Goal: Task Accomplishment & Management: Use online tool/utility

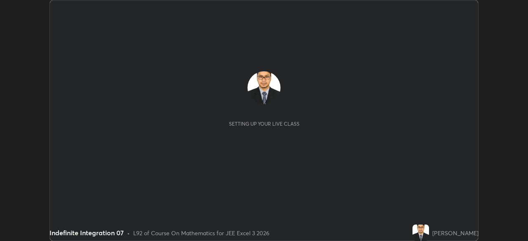
scroll to position [241, 528]
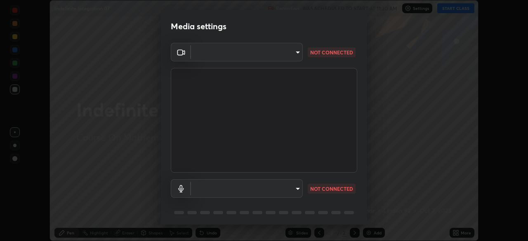
type input "744985a35872b8a79b0dab72660a586dd47e5ca6df2a8eb5a962c49975e60b49"
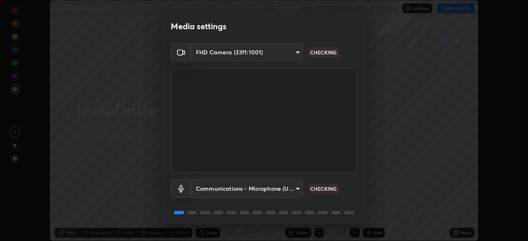
scroll to position [29, 0]
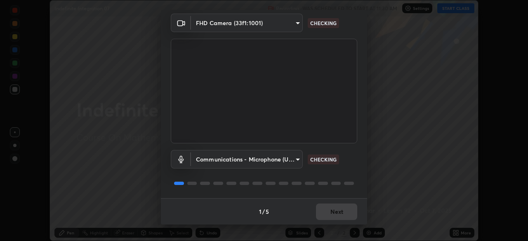
click at [294, 157] on body "Erase all Indefinite Integration 07 Recording WAS SCHEDULED TO START AT 11:30 A…" at bounding box center [264, 120] width 528 height 241
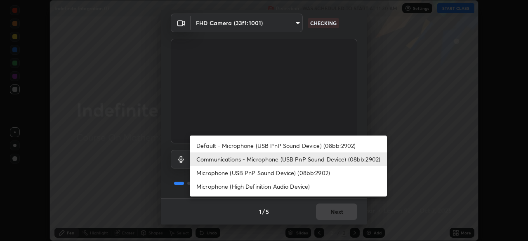
click at [298, 188] on li "Microphone (High Definition Audio Device)" at bounding box center [288, 187] width 197 height 14
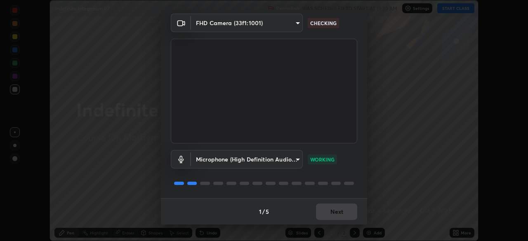
type input "0bf812f89ba48daf0584dee7e2a115cfaac1b1e7f31e464a780bd929d748c95e"
click at [331, 211] on button "Next" at bounding box center [336, 212] width 41 height 17
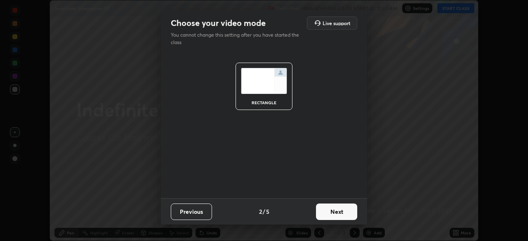
click at [331, 211] on button "Next" at bounding box center [336, 212] width 41 height 17
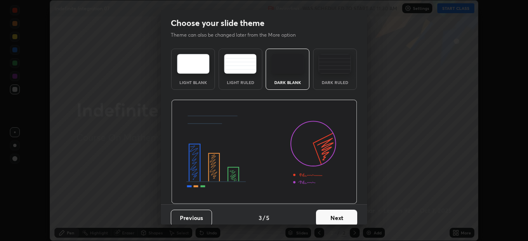
click at [343, 216] on button "Next" at bounding box center [336, 218] width 41 height 17
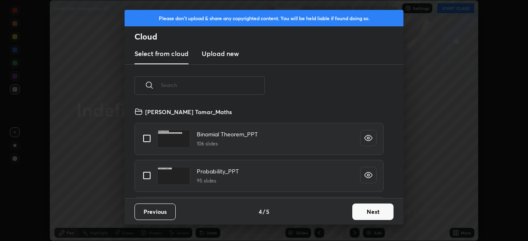
scroll to position [92, 265]
click at [245, 83] on input "text" at bounding box center [213, 85] width 104 height 35
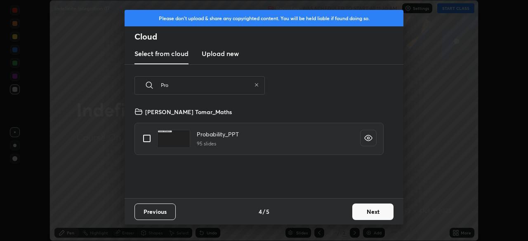
type input "Pro"
click at [150, 139] on input "grid" at bounding box center [146, 138] width 17 height 17
checkbox input "true"
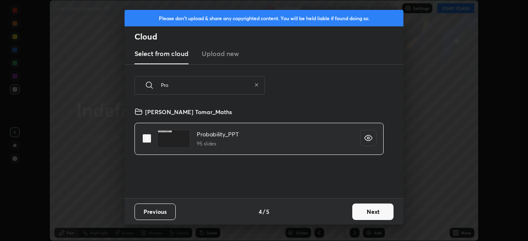
click at [362, 211] on button "Next" at bounding box center [372, 212] width 41 height 17
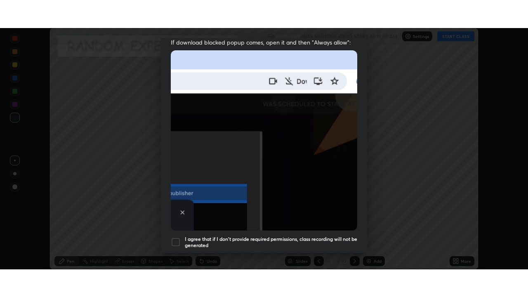
scroll to position [198, 0]
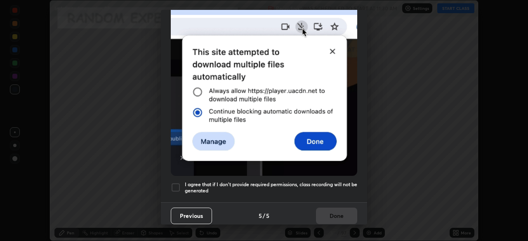
click at [173, 183] on div at bounding box center [176, 188] width 10 height 10
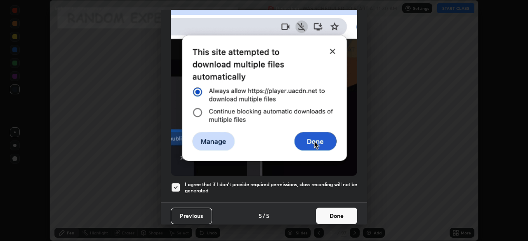
click at [336, 213] on button "Done" at bounding box center [336, 216] width 41 height 17
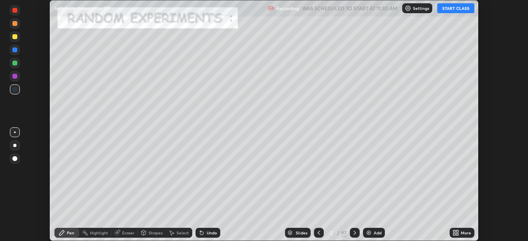
click at [457, 232] on icon at bounding box center [458, 232] width 2 height 2
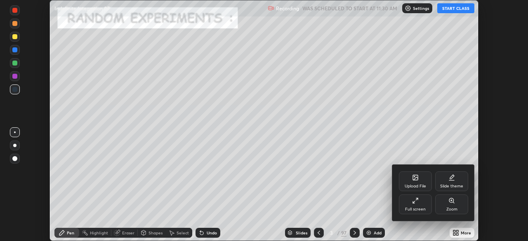
click at [418, 208] on div "Full screen" at bounding box center [415, 210] width 21 height 4
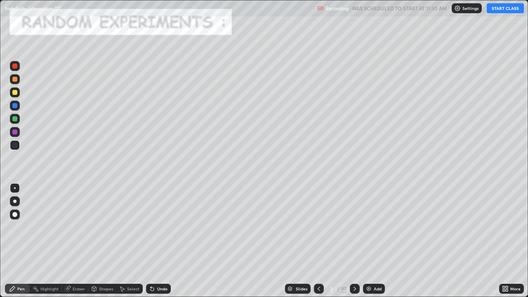
scroll to position [297, 528]
click at [497, 9] on button "START CLASS" at bounding box center [505, 8] width 37 height 10
click at [344, 241] on div "97" at bounding box center [343, 288] width 5 height 7
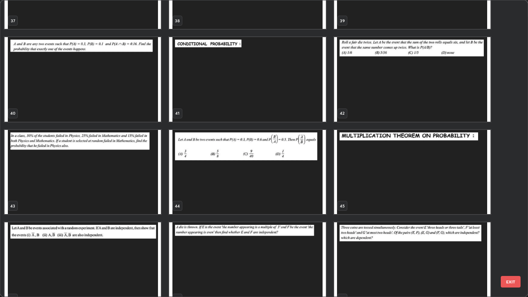
scroll to position [1166, 0]
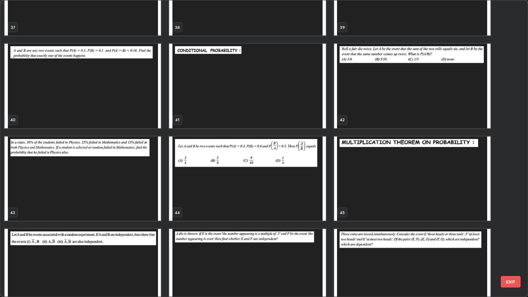
click at [300, 102] on img "grid" at bounding box center [247, 86] width 156 height 85
click at [299, 104] on img "grid" at bounding box center [247, 86] width 156 height 85
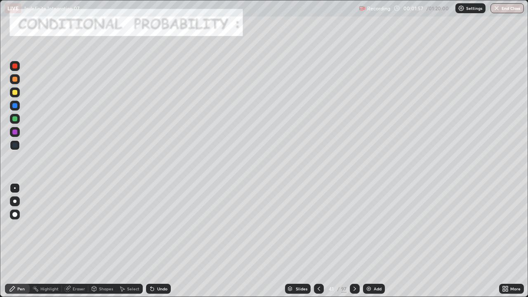
click at [14, 92] on div at bounding box center [14, 92] width 5 height 5
click at [14, 79] on div at bounding box center [14, 79] width 5 height 5
click at [14, 91] on div at bounding box center [14, 92] width 5 height 5
click at [104, 241] on div "Shapes" at bounding box center [102, 289] width 28 height 10
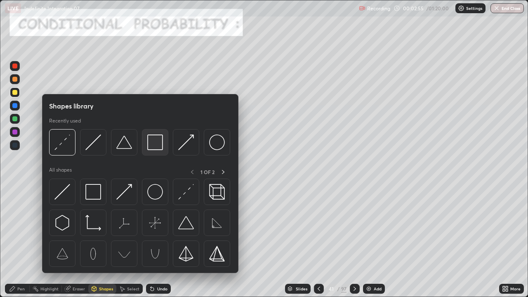
click at [156, 144] on img at bounding box center [155, 143] width 16 height 16
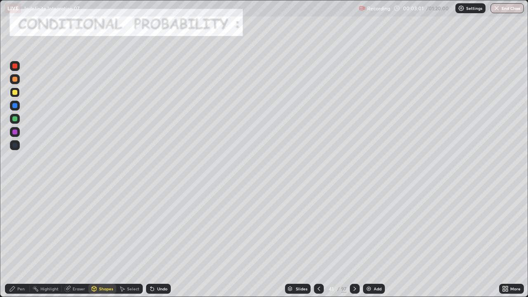
click at [16, 118] on div at bounding box center [14, 118] width 5 height 5
click at [21, 241] on div "Pen" at bounding box center [20, 289] width 7 height 4
click at [98, 241] on div "Shapes" at bounding box center [102, 289] width 28 height 10
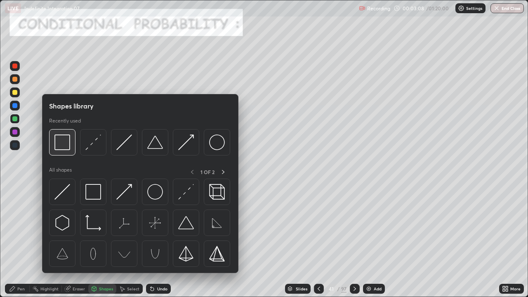
click at [61, 142] on img at bounding box center [62, 143] width 16 height 16
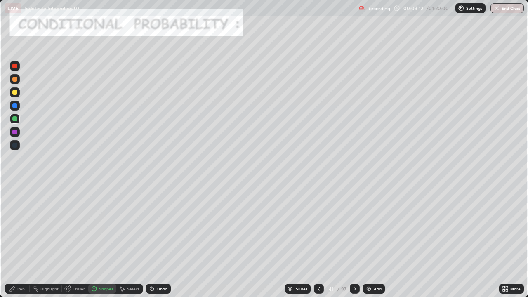
click at [17, 241] on div "Pen" at bounding box center [17, 289] width 25 height 10
click at [15, 94] on div at bounding box center [14, 92] width 5 height 5
click at [13, 119] on div at bounding box center [14, 118] width 5 height 5
click at [15, 106] on div at bounding box center [14, 105] width 5 height 5
click at [14, 132] on div at bounding box center [14, 132] width 5 height 5
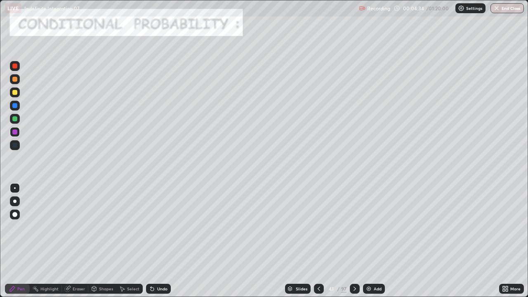
click at [158, 241] on div "Undo" at bounding box center [162, 289] width 10 height 4
click at [163, 241] on div "Undo" at bounding box center [158, 289] width 25 height 10
click at [161, 241] on div "Undo" at bounding box center [162, 289] width 10 height 4
click at [354, 241] on icon at bounding box center [355, 289] width 7 height 7
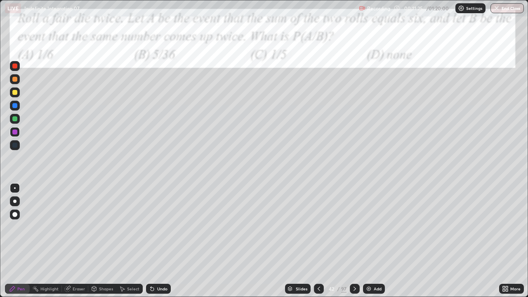
click at [14, 93] on div at bounding box center [14, 92] width 5 height 5
click at [14, 119] on div at bounding box center [14, 118] width 5 height 5
click at [354, 241] on icon at bounding box center [355, 289] width 7 height 7
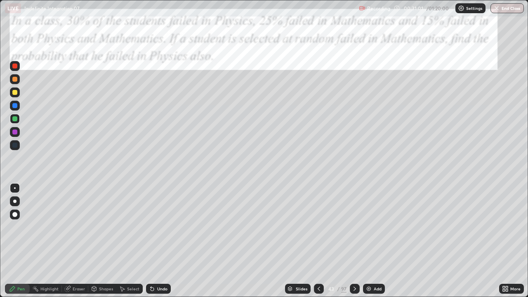
click at [14, 120] on div at bounding box center [14, 118] width 5 height 5
click at [14, 132] on div at bounding box center [14, 132] width 5 height 5
click at [15, 120] on div at bounding box center [14, 118] width 5 height 5
click at [151, 241] on icon at bounding box center [152, 289] width 7 height 7
click at [154, 241] on div "Undo" at bounding box center [158, 289] width 25 height 10
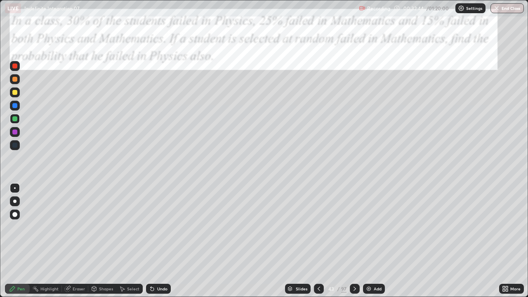
click at [155, 241] on div "Undo" at bounding box center [158, 289] width 25 height 10
click at [12, 131] on div at bounding box center [15, 132] width 10 height 10
click at [14, 119] on div at bounding box center [14, 118] width 5 height 5
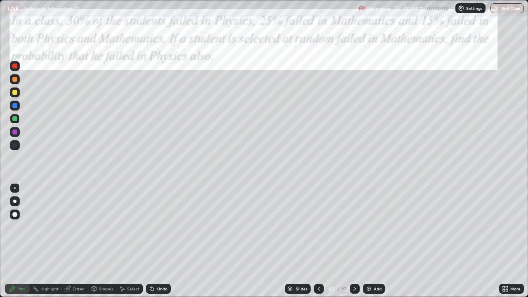
click at [14, 106] on div at bounding box center [14, 105] width 5 height 5
click at [154, 241] on icon at bounding box center [152, 289] width 7 height 7
click at [155, 241] on div "Undo" at bounding box center [158, 289] width 25 height 10
click at [156, 241] on div "Undo" at bounding box center [158, 289] width 25 height 10
click at [14, 121] on div at bounding box center [14, 118] width 5 height 5
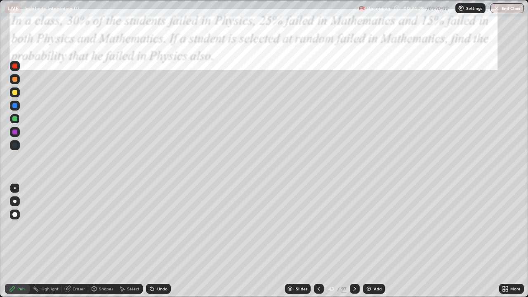
click at [12, 106] on div at bounding box center [15, 106] width 10 height 10
click at [155, 241] on div "Undo" at bounding box center [158, 289] width 25 height 10
click at [75, 241] on div "Eraser" at bounding box center [79, 289] width 12 height 4
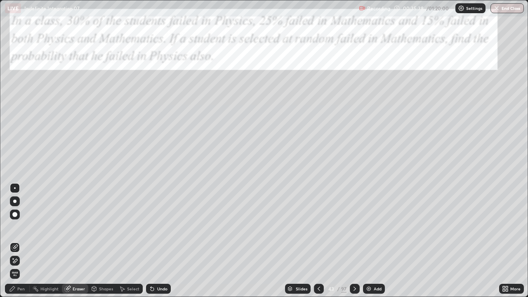
click at [13, 241] on icon at bounding box center [13, 258] width 1 height 1
click at [15, 241] on span "Erase all" at bounding box center [14, 274] width 9 height 5
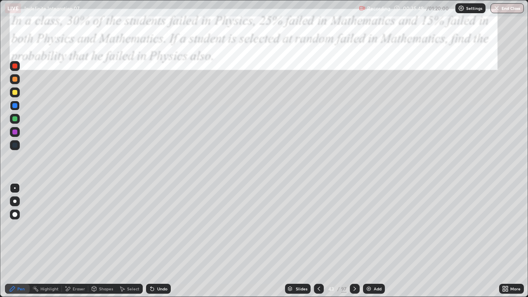
click at [15, 120] on div at bounding box center [14, 118] width 5 height 5
click at [14, 132] on div at bounding box center [14, 132] width 5 height 5
click at [15, 118] on div at bounding box center [14, 118] width 5 height 5
click at [14, 119] on div at bounding box center [14, 118] width 5 height 5
click at [15, 107] on div at bounding box center [14, 105] width 5 height 5
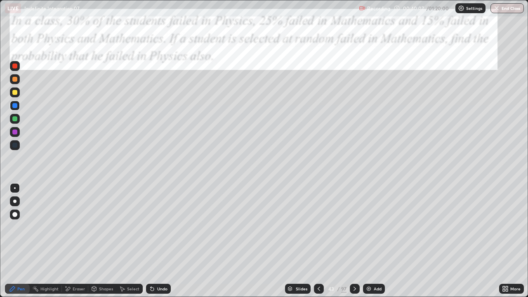
click at [151, 241] on icon at bounding box center [151, 287] width 1 height 1
click at [152, 241] on icon at bounding box center [152, 289] width 3 height 3
click at [154, 241] on div "Undo" at bounding box center [158, 289] width 25 height 10
click at [157, 241] on div "Undo" at bounding box center [162, 289] width 10 height 4
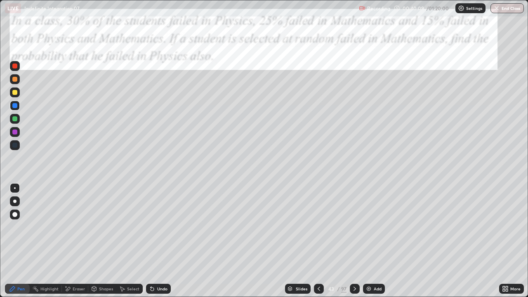
click at [155, 241] on div "Undo" at bounding box center [158, 289] width 25 height 10
click at [13, 92] on div at bounding box center [14, 92] width 5 height 5
click at [14, 118] on div at bounding box center [14, 118] width 5 height 5
click at [158, 241] on div "Undo" at bounding box center [162, 289] width 10 height 4
click at [354, 241] on icon at bounding box center [355, 289] width 7 height 7
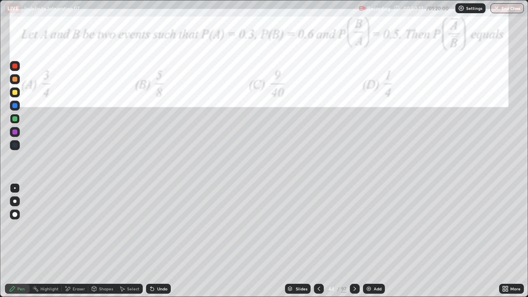
click at [14, 65] on div at bounding box center [14, 66] width 5 height 5
click at [13, 118] on div at bounding box center [14, 118] width 5 height 5
click at [355, 241] on icon at bounding box center [355, 289] width 7 height 7
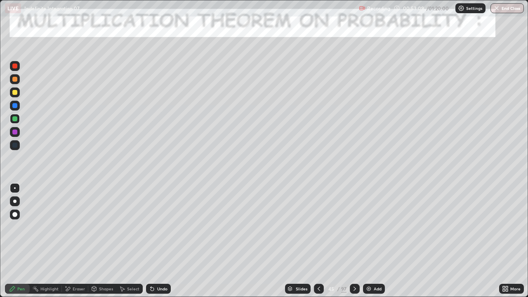
click at [354, 241] on icon at bounding box center [355, 289] width 7 height 7
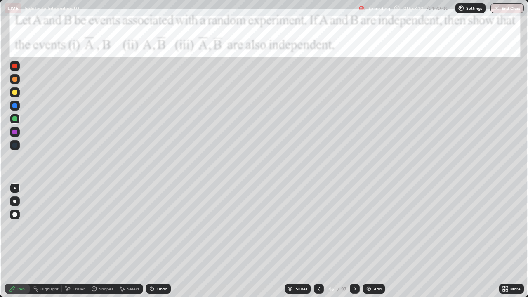
click at [354, 241] on icon at bounding box center [355, 289] width 7 height 7
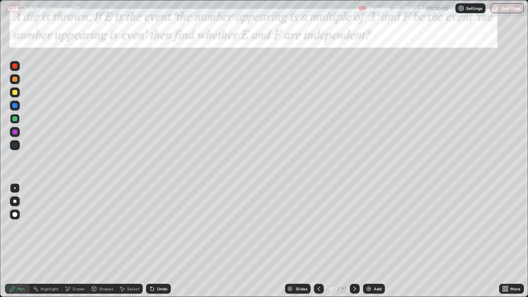
click at [354, 241] on icon at bounding box center [355, 289] width 7 height 7
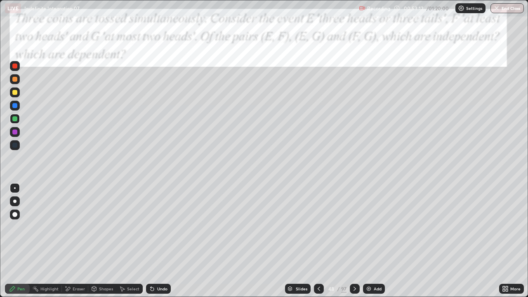
click at [355, 241] on icon at bounding box center [355, 289] width 7 height 7
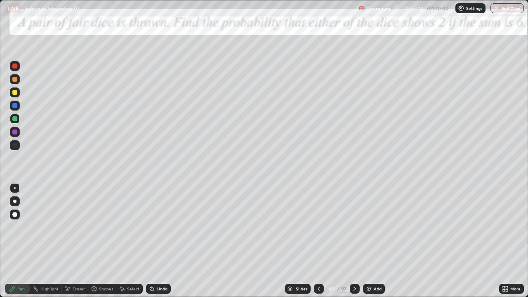
click at [354, 241] on icon at bounding box center [355, 289] width 2 height 4
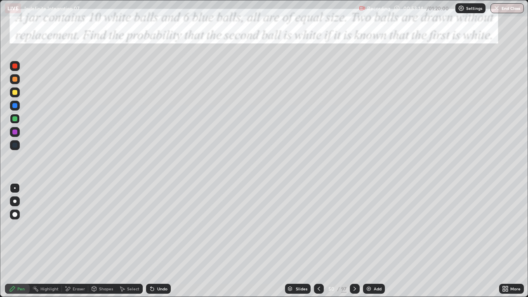
click at [355, 241] on icon at bounding box center [355, 289] width 7 height 7
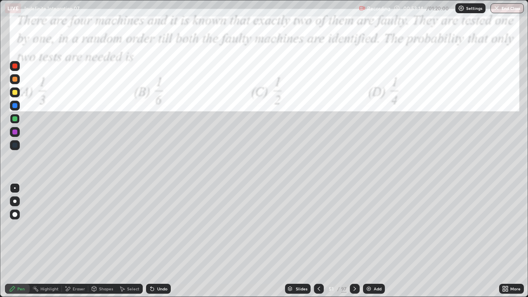
click at [354, 241] on icon at bounding box center [355, 289] width 7 height 7
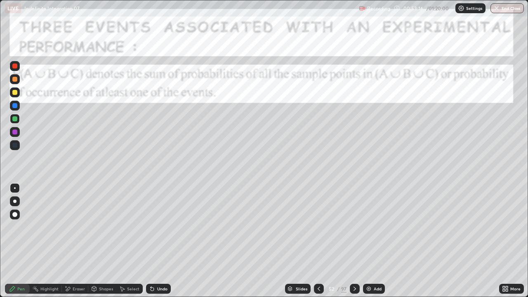
click at [355, 241] on icon at bounding box center [355, 289] width 7 height 7
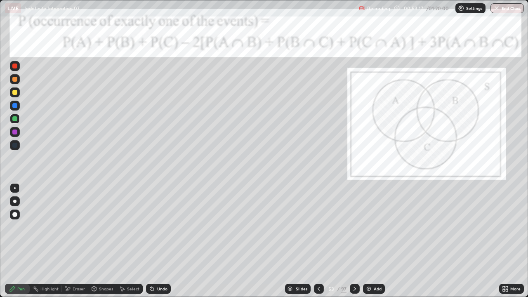
click at [354, 241] on icon at bounding box center [355, 289] width 7 height 7
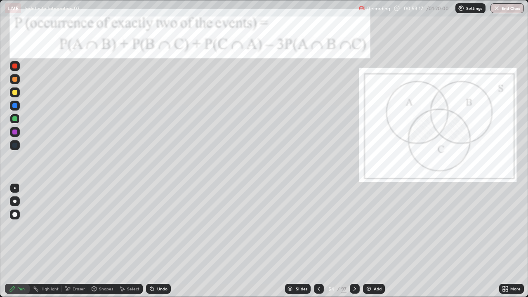
click at [355, 241] on icon at bounding box center [355, 289] width 7 height 7
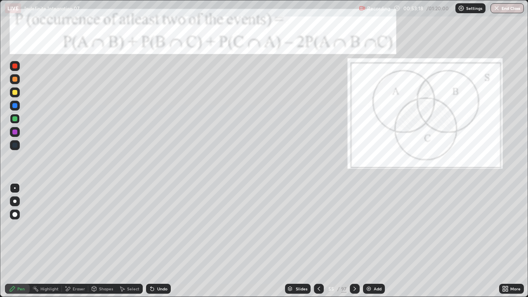
click at [355, 241] on icon at bounding box center [355, 289] width 2 height 4
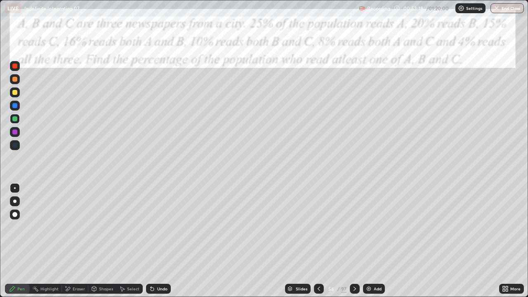
click at [354, 241] on icon at bounding box center [355, 289] width 2 height 4
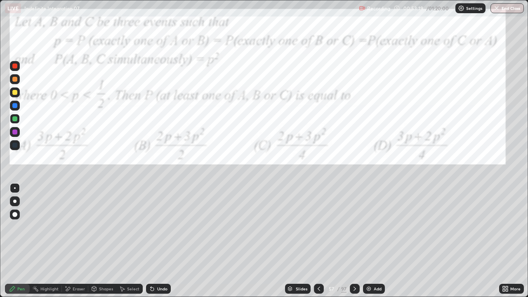
click at [354, 241] on icon at bounding box center [355, 289] width 7 height 7
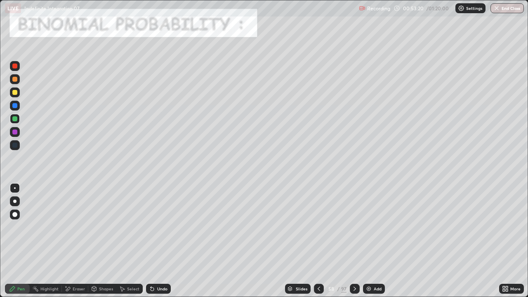
click at [353, 241] on icon at bounding box center [355, 289] width 7 height 7
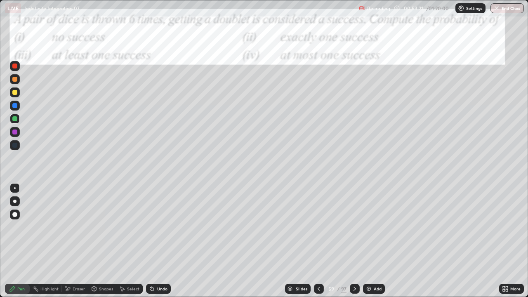
click at [355, 241] on icon at bounding box center [355, 289] width 7 height 7
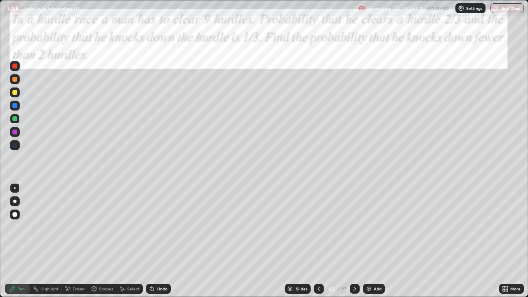
click at [355, 241] on icon at bounding box center [355, 289] width 2 height 4
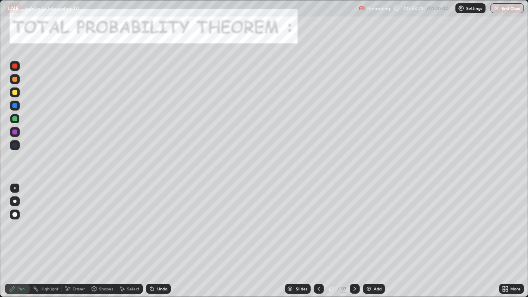
click at [355, 241] on icon at bounding box center [355, 289] width 2 height 4
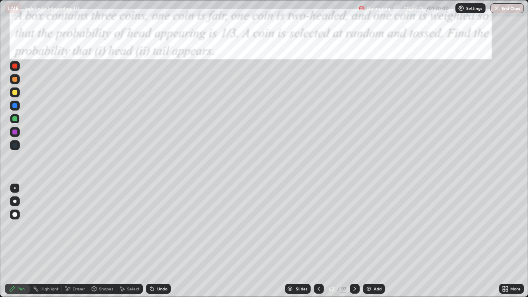
click at [322, 241] on div at bounding box center [319, 289] width 10 height 10
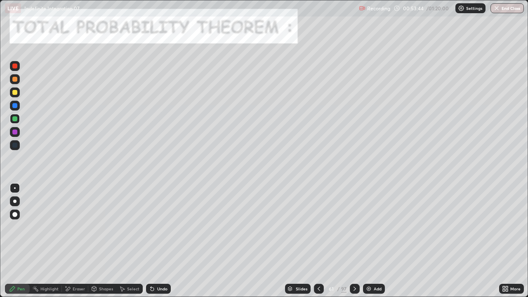
click at [15, 131] on div at bounding box center [14, 132] width 5 height 5
click at [12, 92] on div at bounding box center [14, 92] width 5 height 5
click at [12, 118] on div at bounding box center [14, 118] width 5 height 5
click at [16, 105] on div at bounding box center [14, 105] width 5 height 5
click at [16, 119] on div at bounding box center [14, 118] width 5 height 5
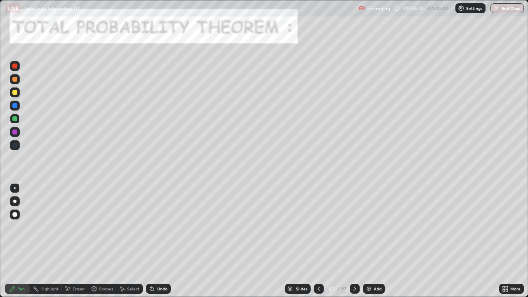
click at [15, 132] on div at bounding box center [14, 132] width 5 height 5
click at [14, 118] on div at bounding box center [14, 118] width 5 height 5
click at [15, 130] on div at bounding box center [14, 132] width 5 height 5
click at [13, 80] on div at bounding box center [14, 79] width 5 height 5
click at [161, 241] on div "Undo" at bounding box center [158, 289] width 25 height 10
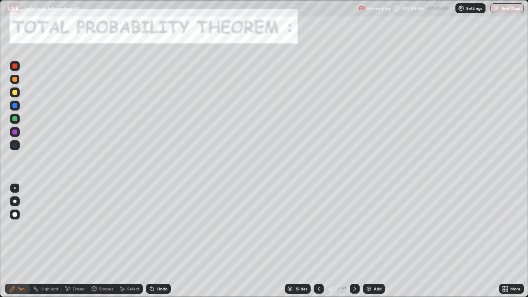
click at [157, 241] on div "Undo" at bounding box center [162, 289] width 10 height 4
click at [371, 241] on img at bounding box center [369, 289] width 7 height 7
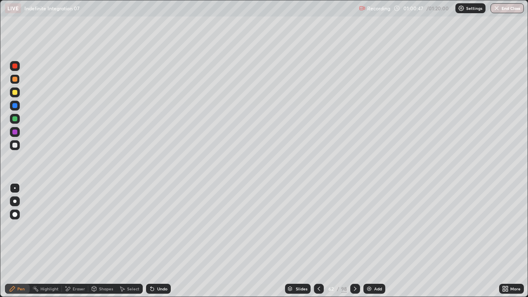
click at [319, 241] on icon at bounding box center [319, 289] width 7 height 7
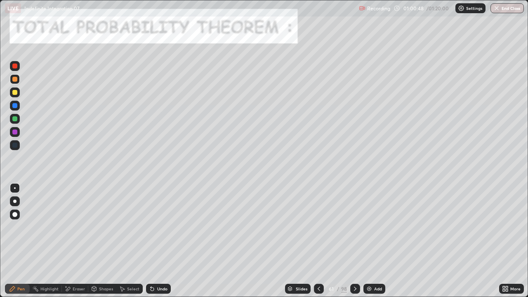
click at [12, 132] on div at bounding box center [15, 132] width 10 height 10
click at [355, 241] on icon at bounding box center [355, 289] width 2 height 4
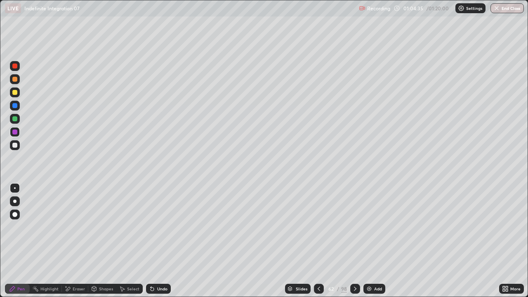
click at [318, 241] on icon at bounding box center [319, 289] width 7 height 7
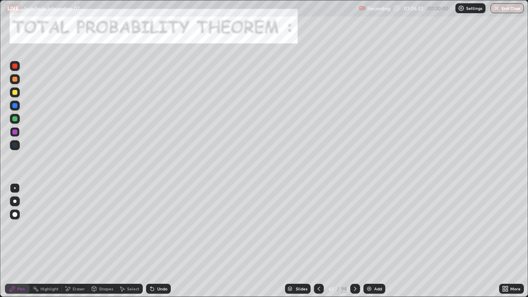
click at [355, 241] on icon at bounding box center [355, 289] width 7 height 7
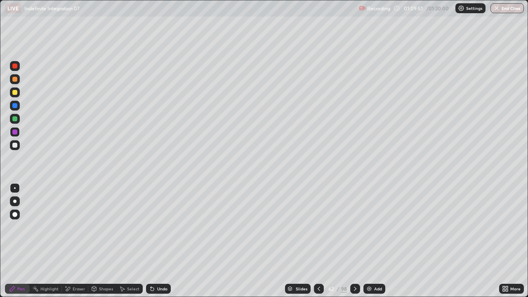
click at [355, 241] on icon at bounding box center [355, 289] width 7 height 7
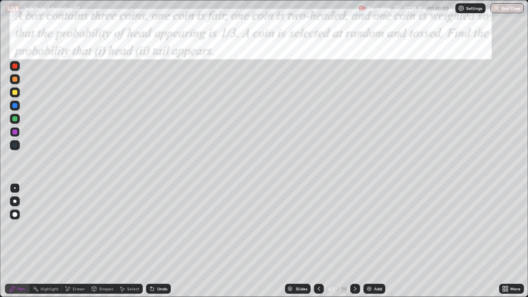
click at [500, 7] on button "End Class" at bounding box center [507, 8] width 33 height 10
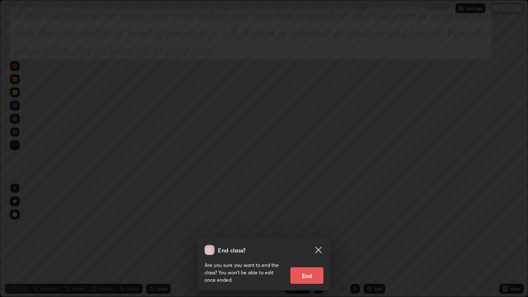
click at [303, 241] on button "End" at bounding box center [307, 275] width 33 height 17
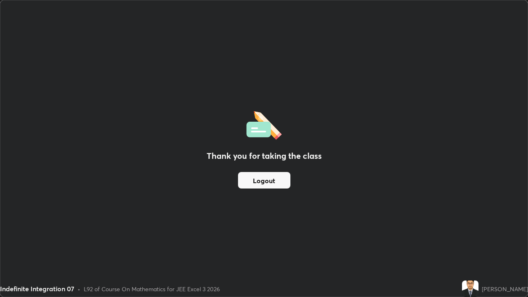
click at [262, 182] on button "Logout" at bounding box center [264, 180] width 52 height 17
